Goal: Navigation & Orientation: Find specific page/section

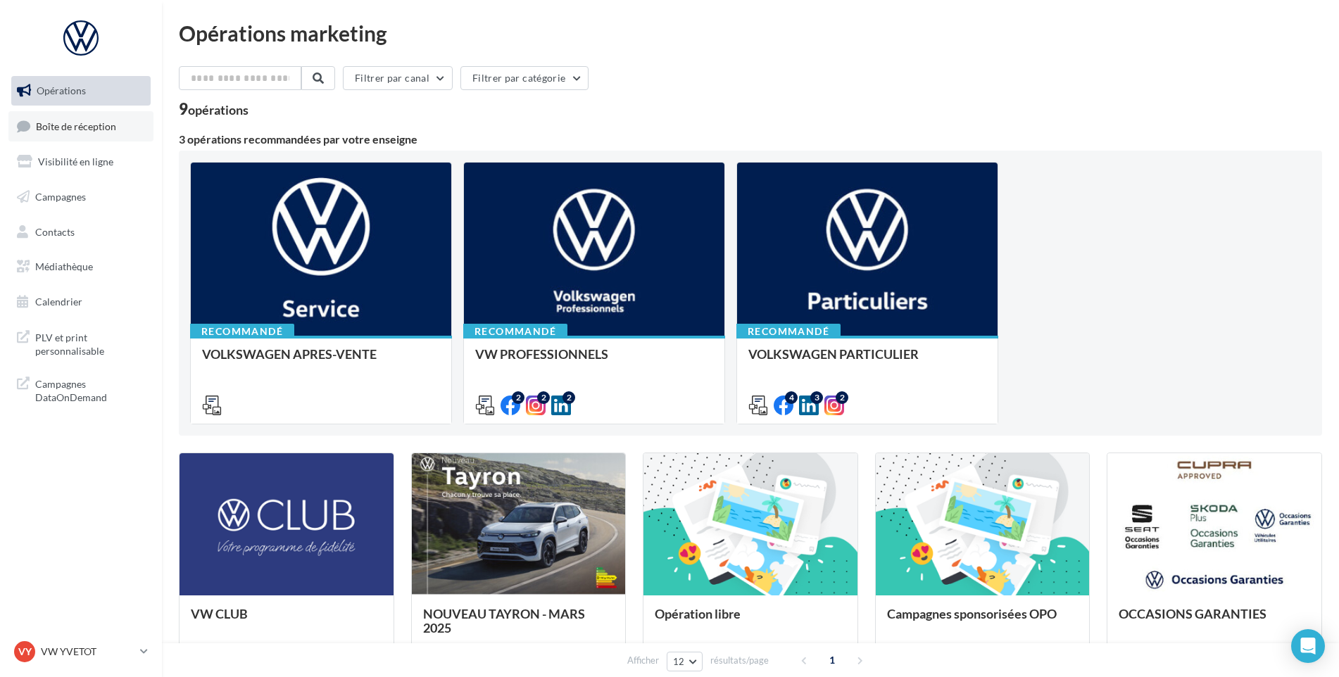
click at [91, 134] on link "Boîte de réception" at bounding box center [80, 126] width 145 height 30
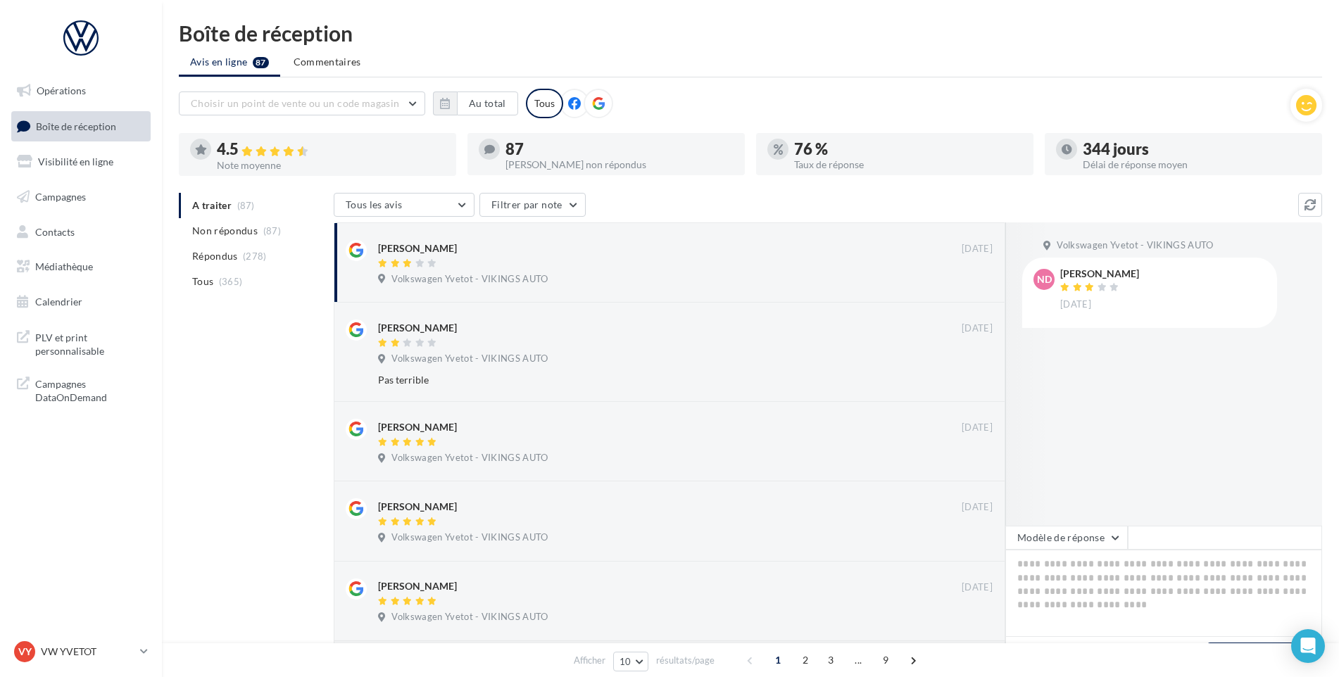
click at [79, 643] on div "VY VW YVETOT vw-yve-vau" at bounding box center [74, 651] width 120 height 21
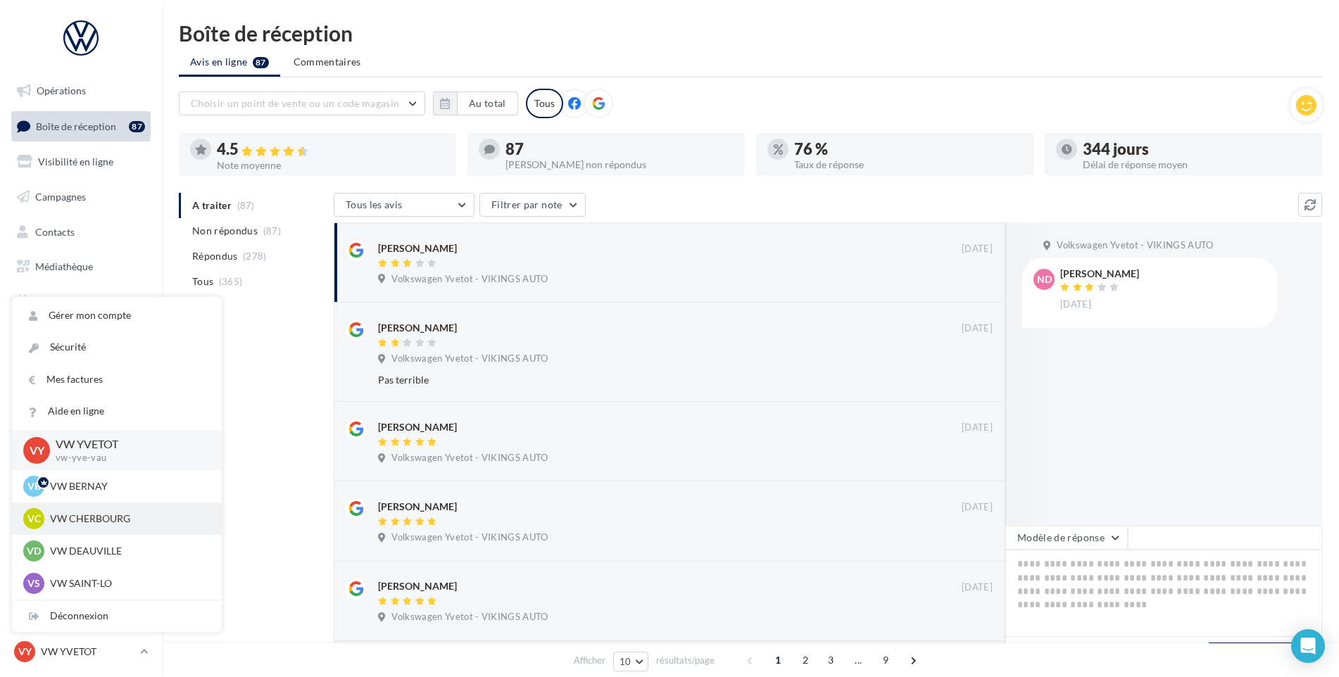
click at [130, 524] on p "VW CHERBOURG" at bounding box center [127, 519] width 155 height 14
